Goal: Task Accomplishment & Management: Manage account settings

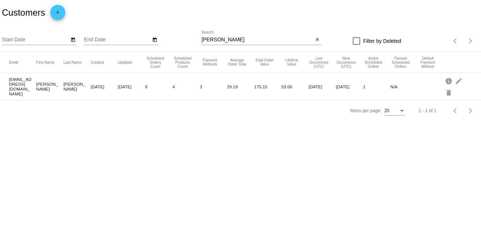
click at [242, 36] on div "[PERSON_NAME] Search" at bounding box center [257, 38] width 112 height 15
click at [239, 37] on input "[PERSON_NAME]" at bounding box center [257, 40] width 112 height 6
paste input "[PERSON_NAME]"
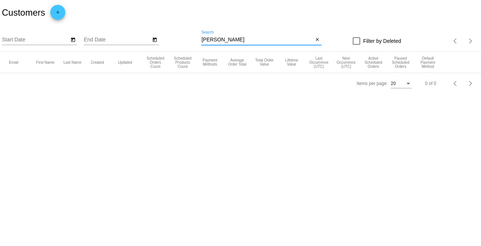
drag, startPoint x: 221, startPoint y: 39, endPoint x: 192, endPoint y: 36, distance: 28.8
click at [192, 36] on div "Start Date End Date [PERSON_NAME] Search close Filter by Deleted Items per page…" at bounding box center [240, 38] width 481 height 26
type input "Shamseldin"
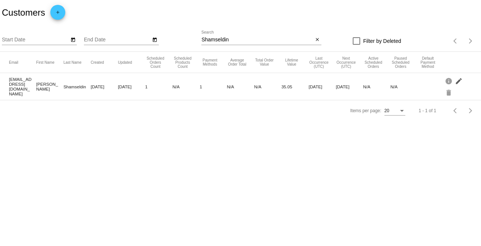
click at [459, 80] on mat-icon "edit" at bounding box center [459, 81] width 9 height 12
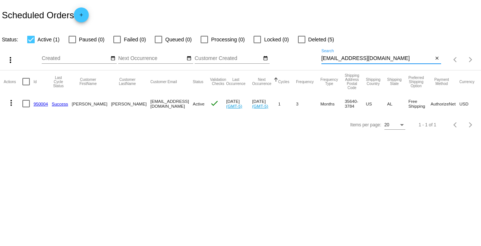
click at [410, 60] on input "[EMAIL_ADDRESS][DOMAIN_NAME]" at bounding box center [378, 59] width 112 height 6
paste input "[PERSON_NAME]"
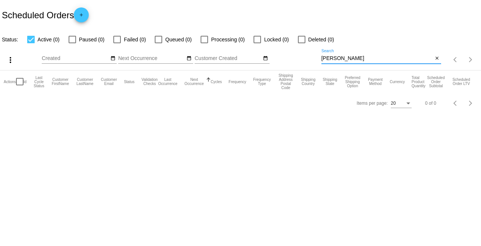
drag, startPoint x: 340, startPoint y: 59, endPoint x: 288, endPoint y: 49, distance: 52.7
click at [288, 49] on div "more_vert Aug Jan Feb Mar Apr 1" at bounding box center [240, 57] width 481 height 26
click at [391, 59] on input "Shamseldin" at bounding box center [378, 59] width 112 height 6
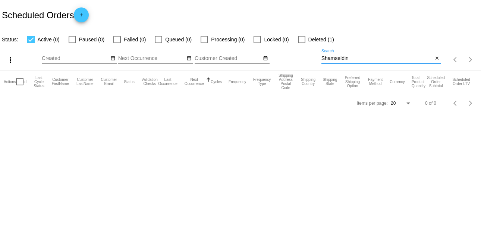
paste input "[EMAIL_ADDRESS][DOMAIN_NAME]"
type input "[EMAIL_ADDRESS][DOMAIN_NAME]"
click at [306, 40] on label "Deleted (1)" at bounding box center [316, 39] width 36 height 9
click at [302, 43] on input "Deleted (1)" at bounding box center [301, 43] width 0 height 0
checkbox input "true"
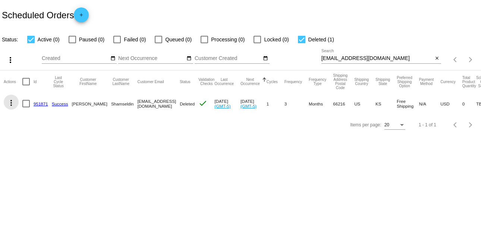
click at [11, 105] on mat-icon "more_vert" at bounding box center [11, 102] width 9 height 9
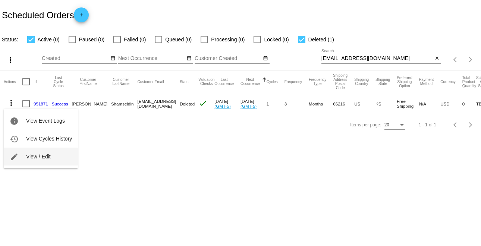
click at [33, 154] on span "View / Edit" at bounding box center [38, 157] width 25 height 6
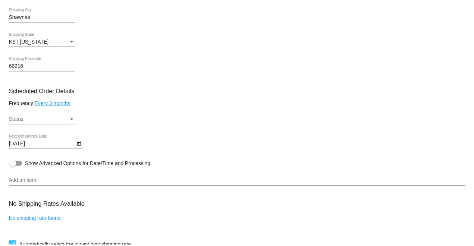
scroll to position [392, 0]
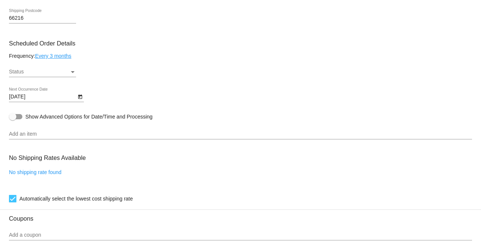
click at [65, 54] on link "Every 3 months" at bounding box center [53, 56] width 36 height 6
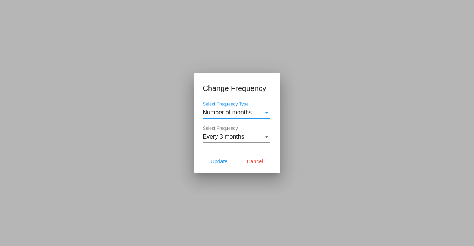
click at [266, 135] on div "Select Frequency" at bounding box center [266, 137] width 7 height 7
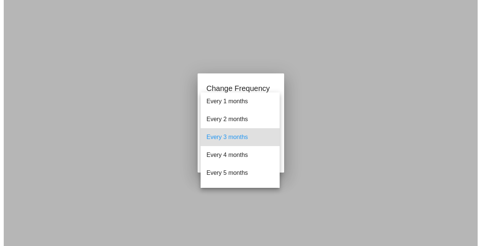
scroll to position [47, 0]
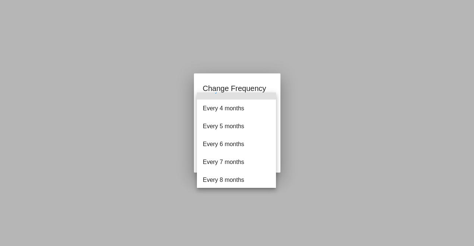
click at [106, 167] on div at bounding box center [237, 123] width 474 height 246
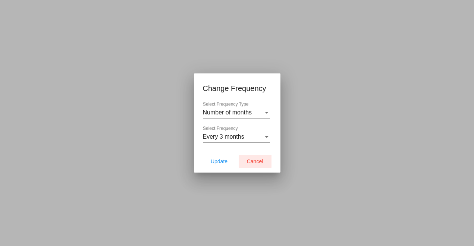
click at [257, 162] on span "Cancel" at bounding box center [255, 162] width 16 height 6
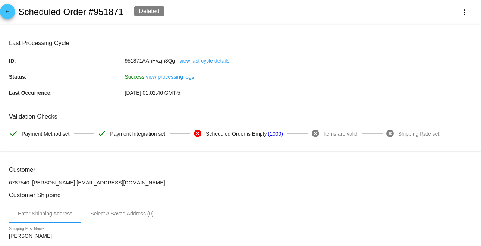
scroll to position [0, 0]
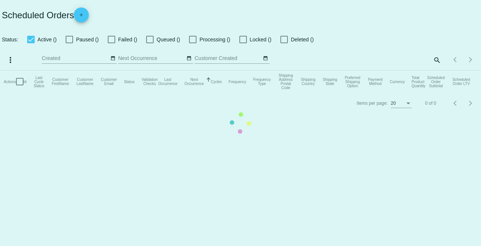
checkbox input "true"
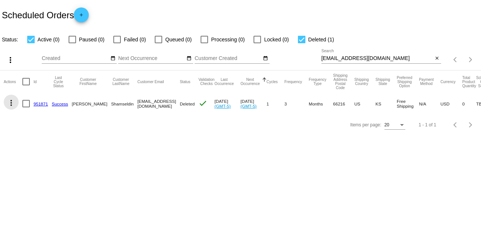
click at [12, 101] on mat-icon "more_vert" at bounding box center [11, 102] width 9 height 9
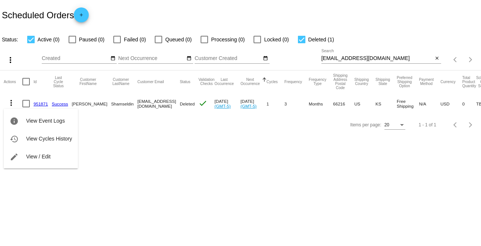
click at [191, 185] on div at bounding box center [240, 123] width 481 height 246
